Goal: Task Accomplishment & Management: Manage account settings

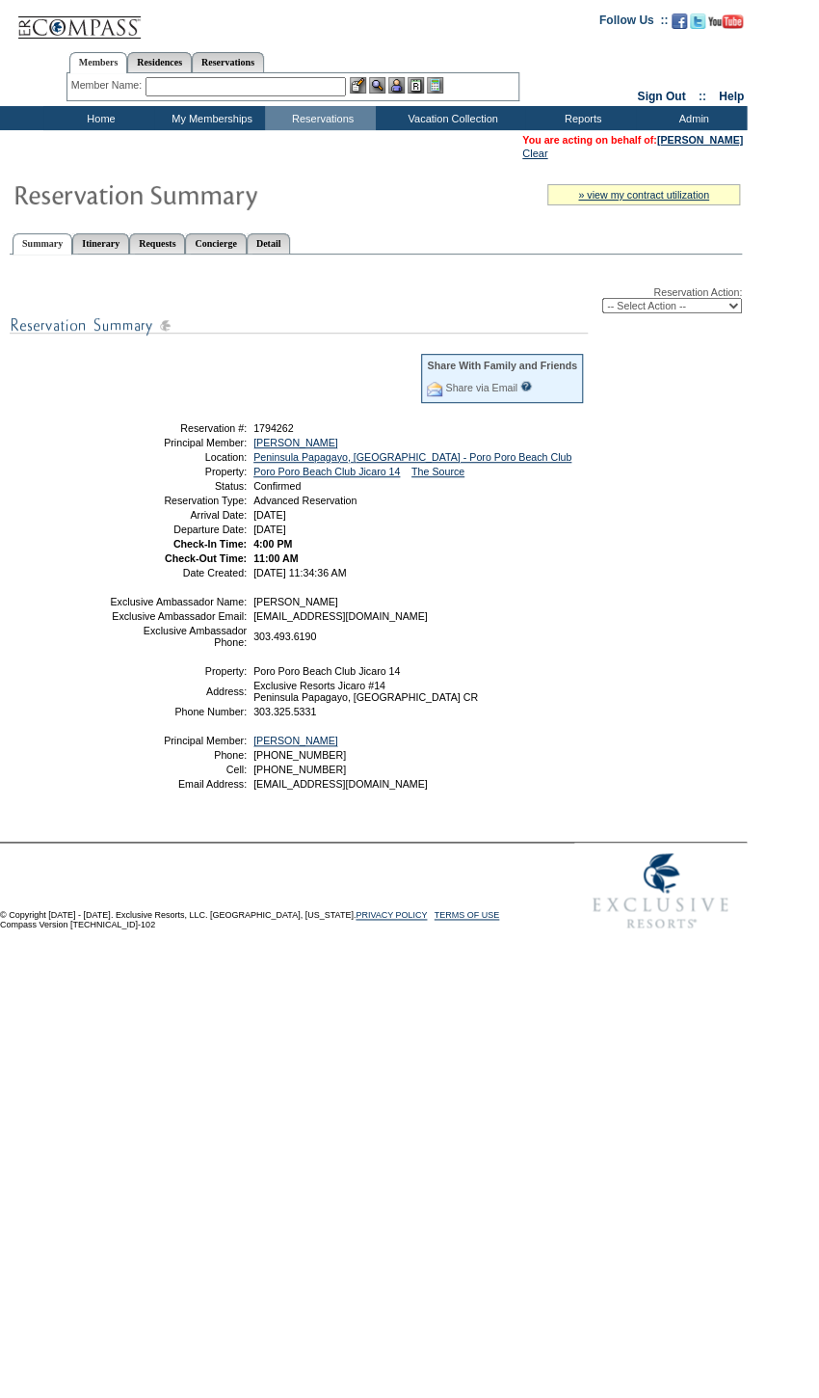
click at [670, 308] on select "-- Select Action -- Modify Reservation Dates Modify Reservation Cost Modify Occ…" at bounding box center [672, 305] width 140 height 15
select select "ChangeDates"
click at [602, 300] on select "-- Select Action -- Modify Reservation Dates Modify Reservation Cost Modify Occ…" at bounding box center [672, 305] width 140 height 15
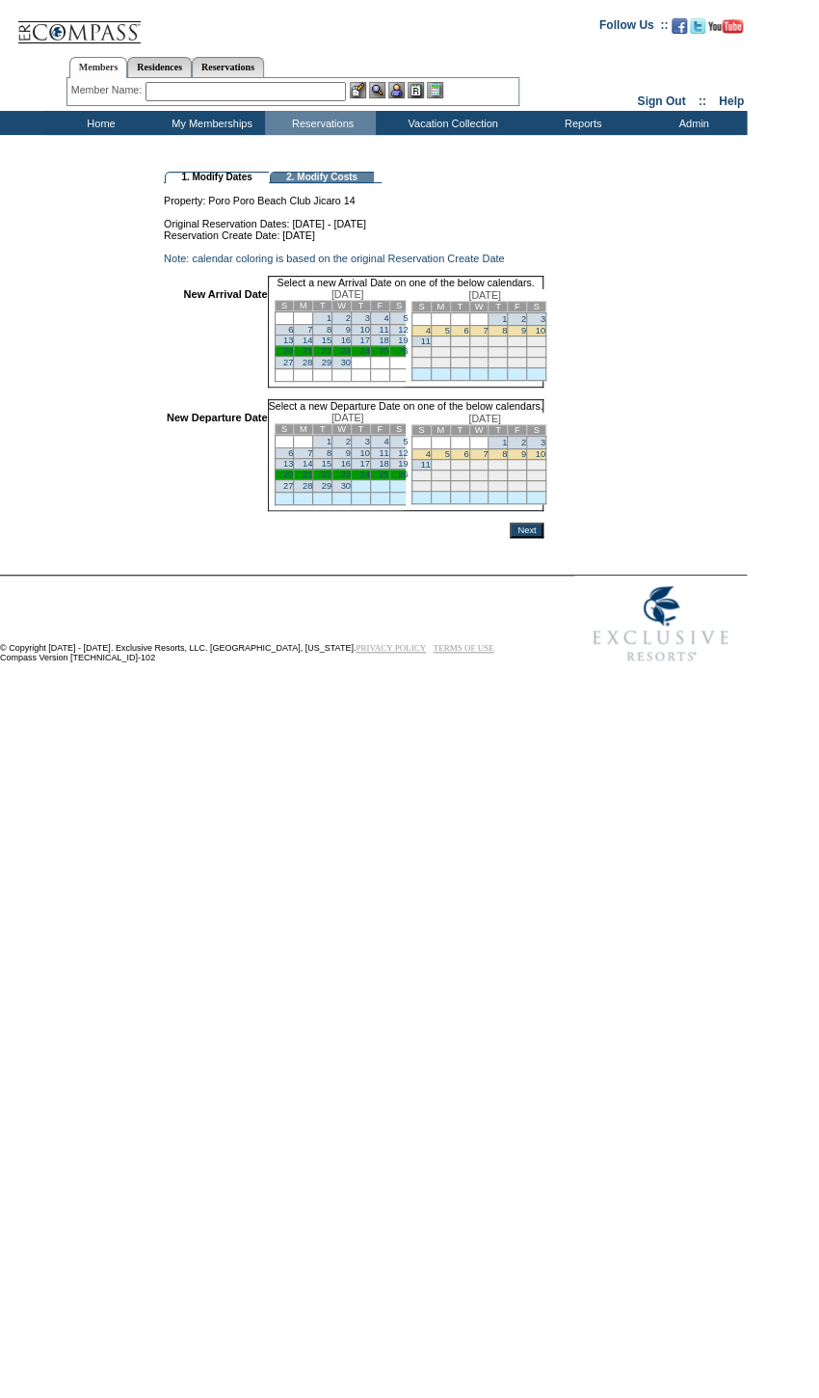
click at [333, 357] on td "22" at bounding box center [322, 351] width 19 height 11
click at [332, 356] on link "22" at bounding box center [327, 351] width 10 height 10
